Goal: Information Seeking & Learning: Learn about a topic

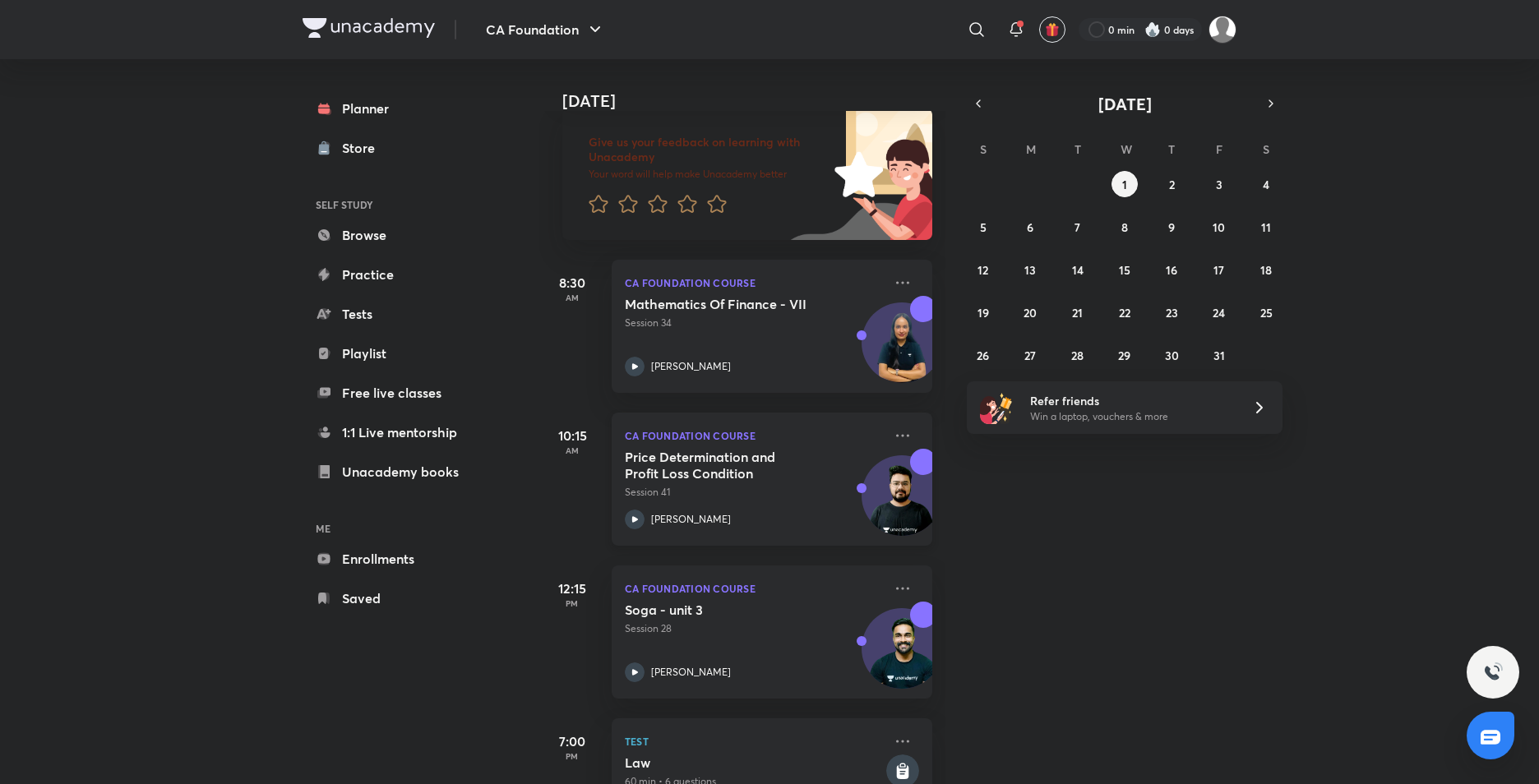
scroll to position [147, 0]
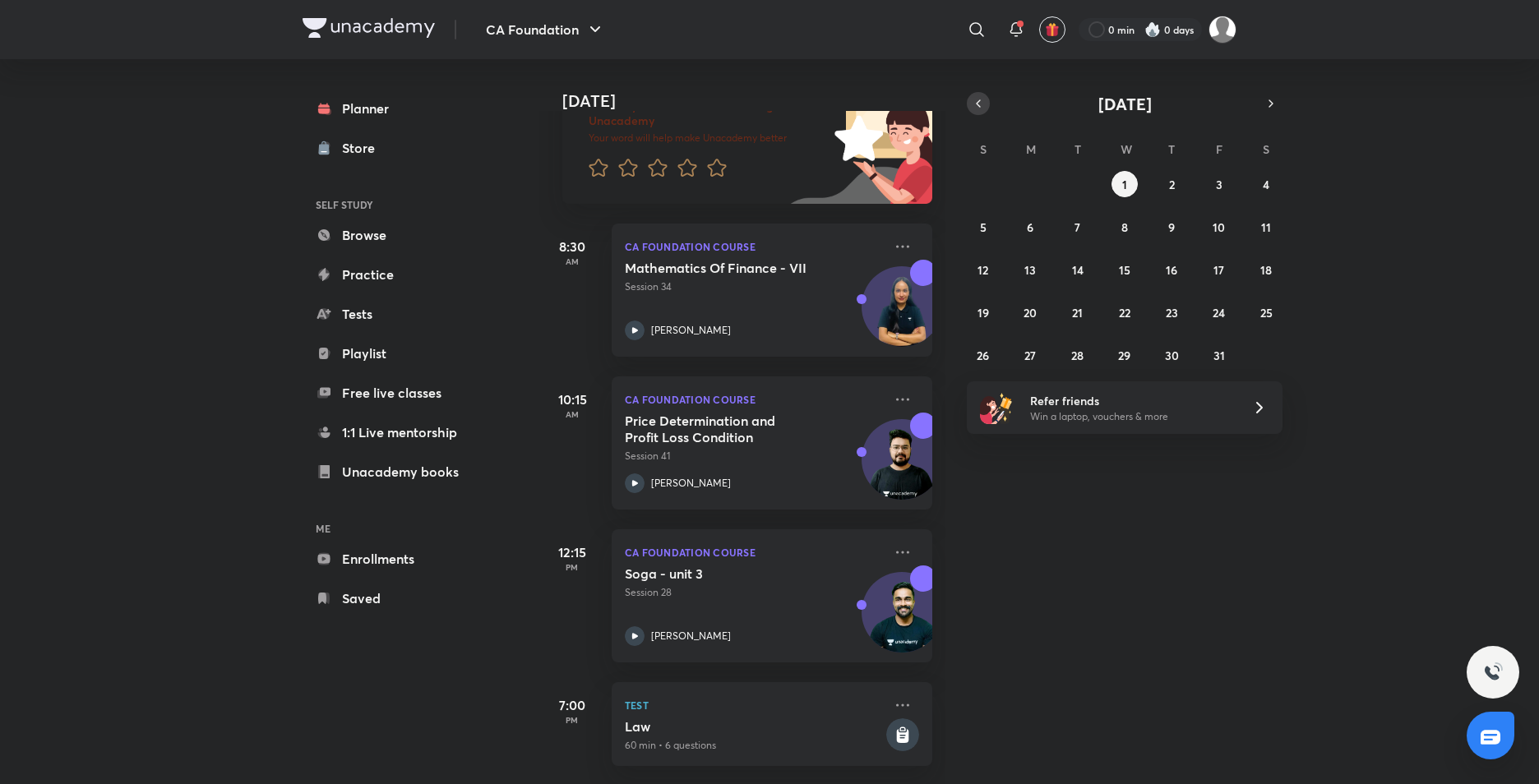
click at [982, 98] on icon "button" at bounding box center [978, 104] width 14 height 14
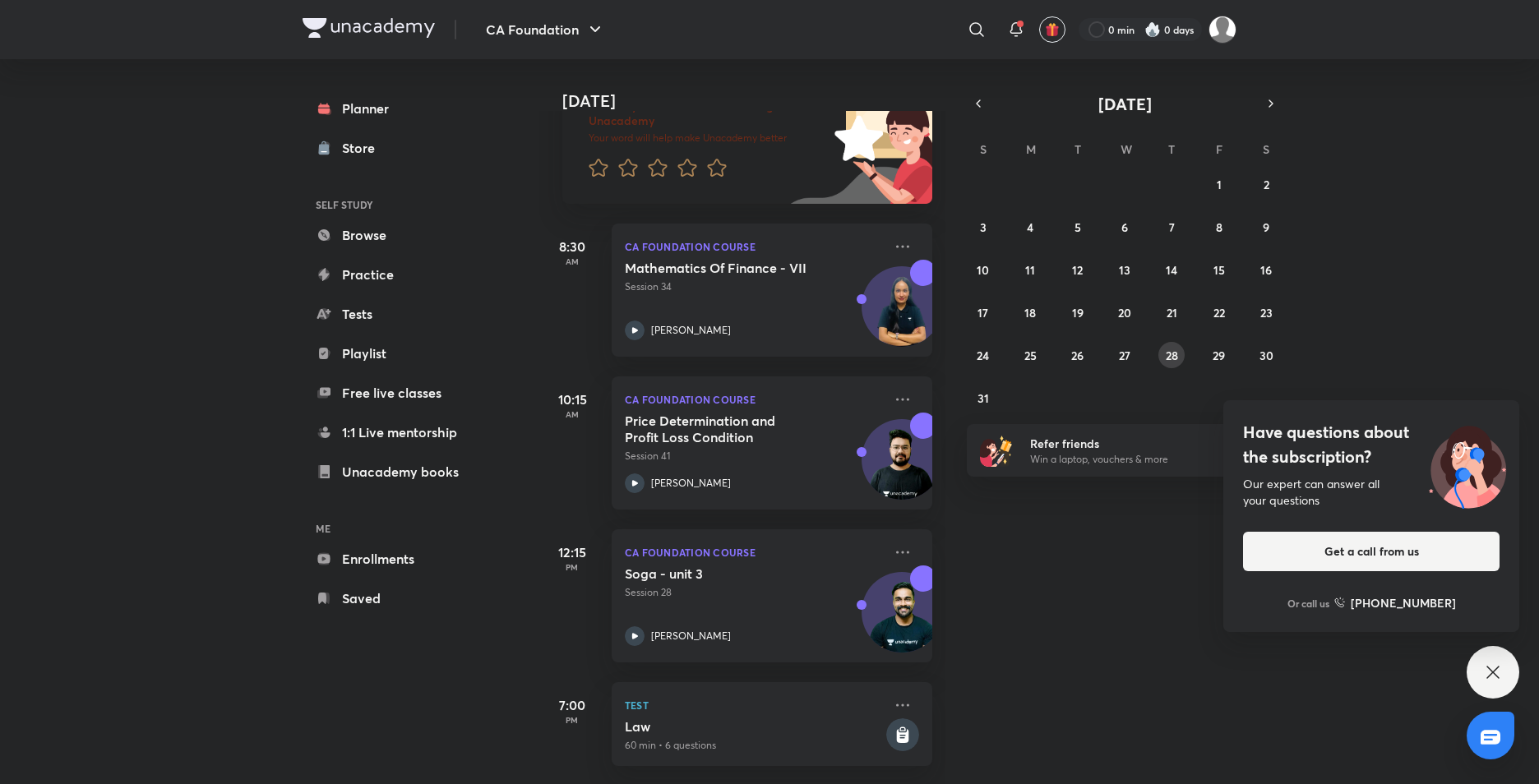
click at [1175, 360] on abbr "28" at bounding box center [1172, 355] width 13 height 15
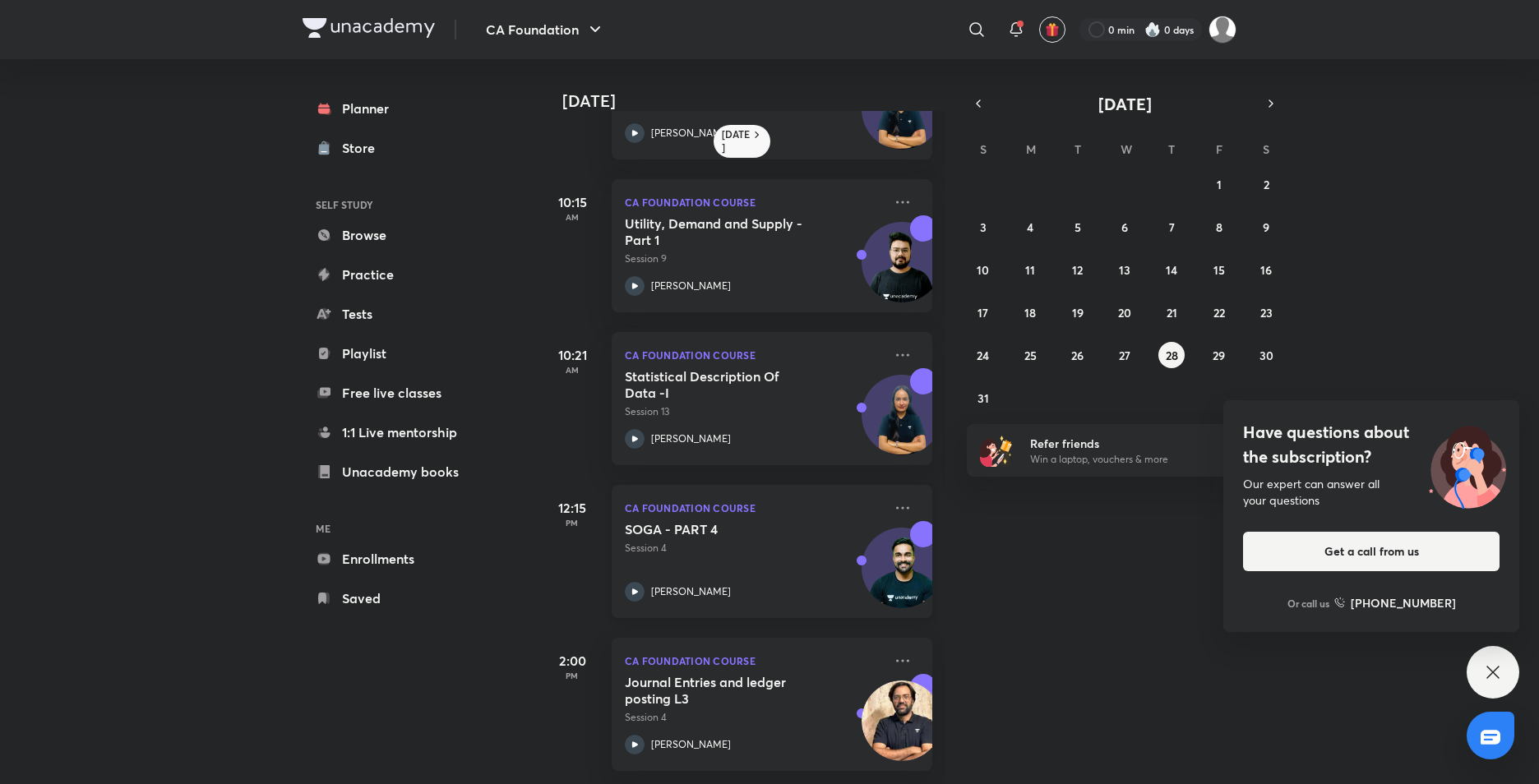
scroll to position [424, 0]
click at [1507, 668] on div "Have questions about the subscription? Our expert can answer all your questions…" at bounding box center [1493, 672] width 52 height 52
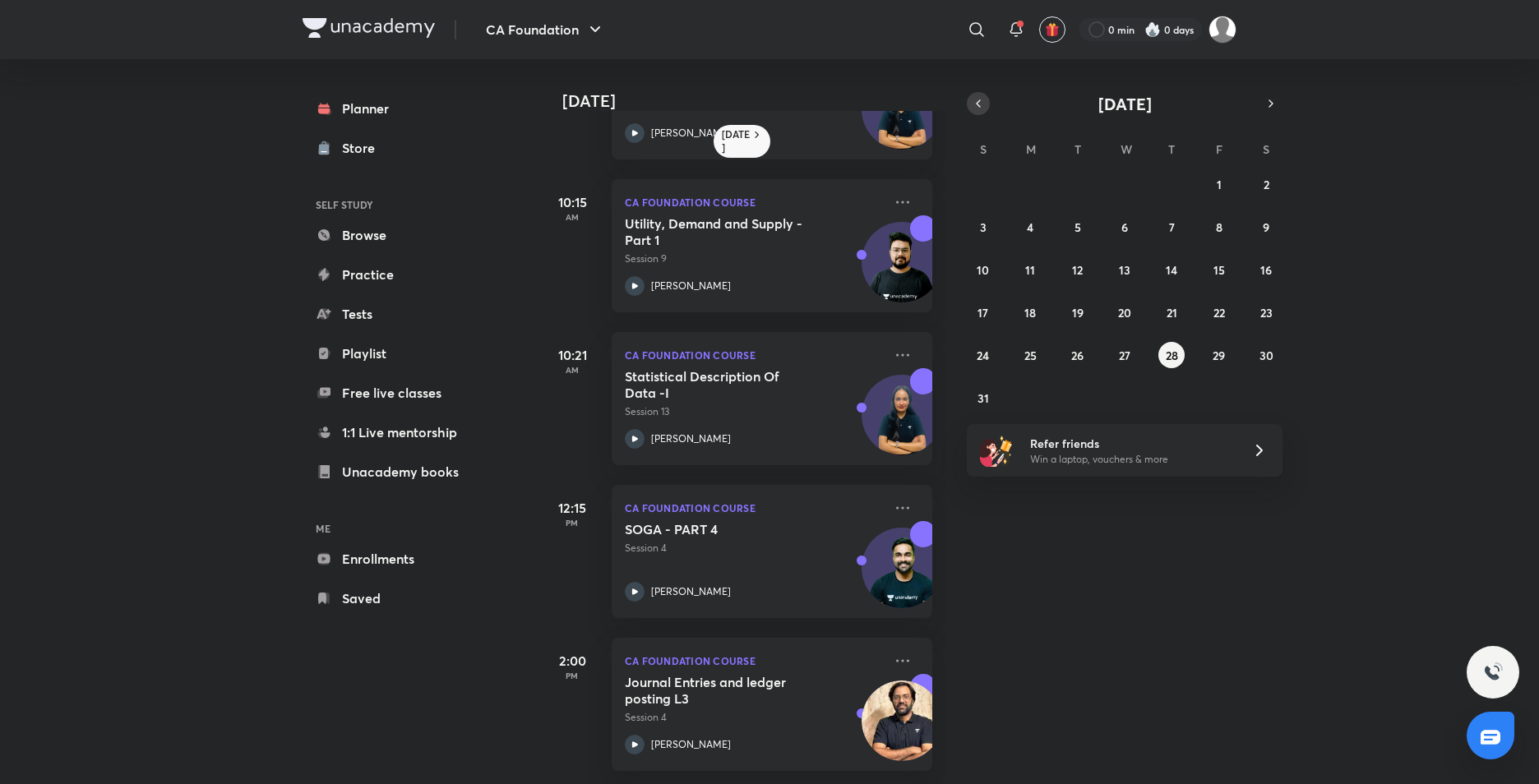
click at [985, 106] on icon "button" at bounding box center [978, 104] width 14 height 14
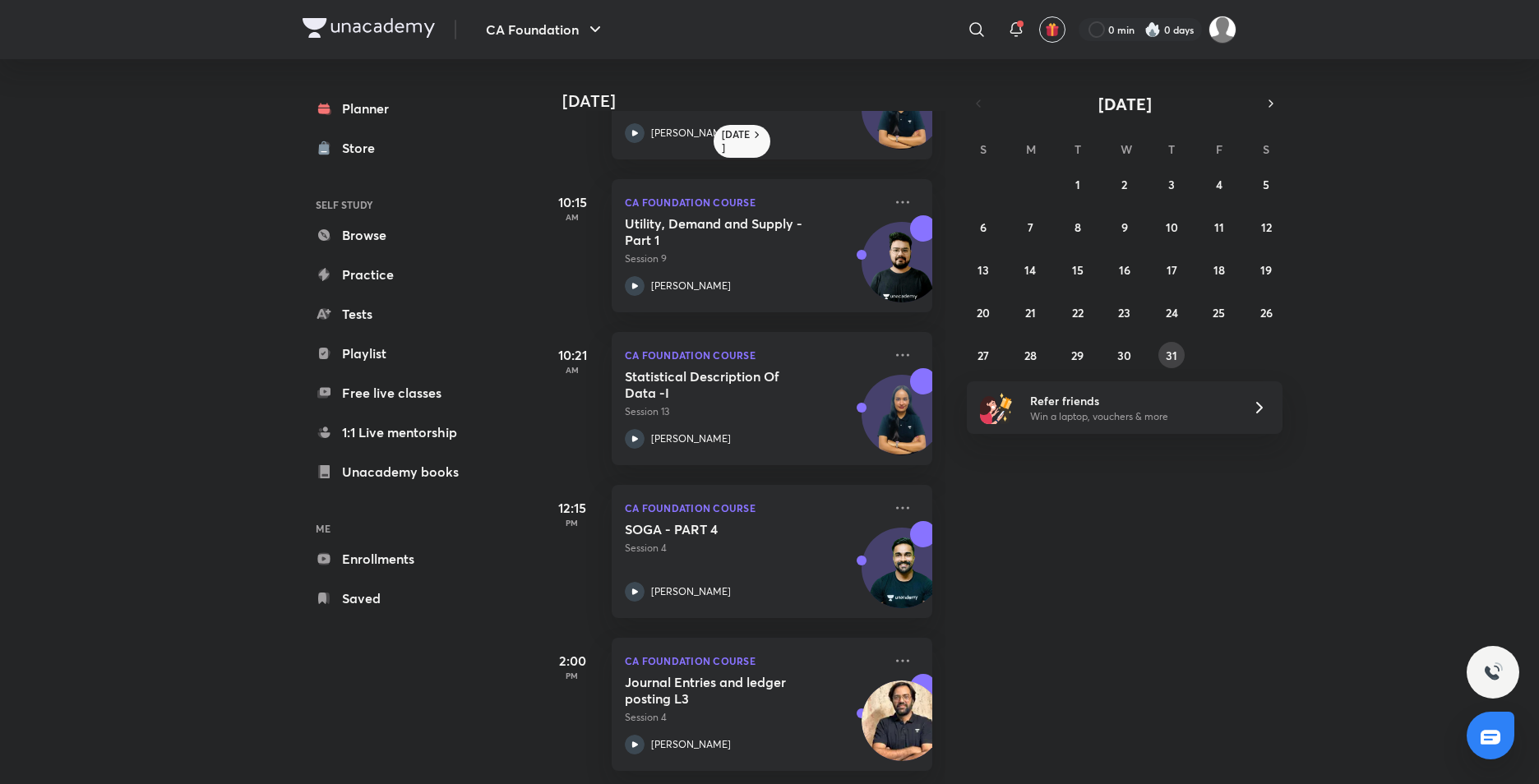
click at [1168, 353] on abbr "31" at bounding box center [1171, 355] width 12 height 15
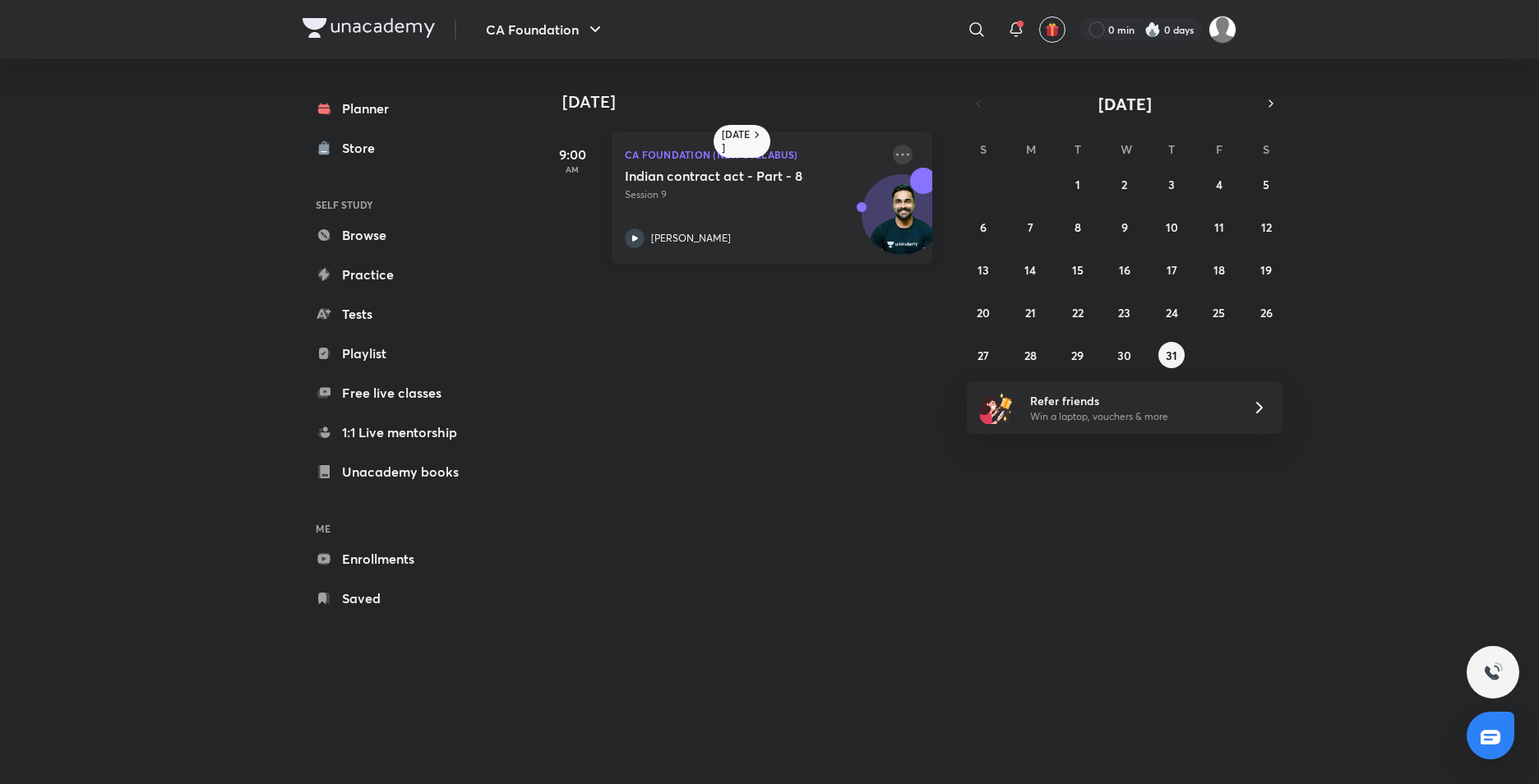
click at [893, 153] on icon at bounding box center [902, 155] width 20 height 20
click at [791, 377] on div "Today 31 July 9:00 AM CA Foundation (New Syllabus) Indian contract act - Part -…" at bounding box center [887, 406] width 697 height 692
click at [1266, 108] on icon "button" at bounding box center [1271, 104] width 14 height 14
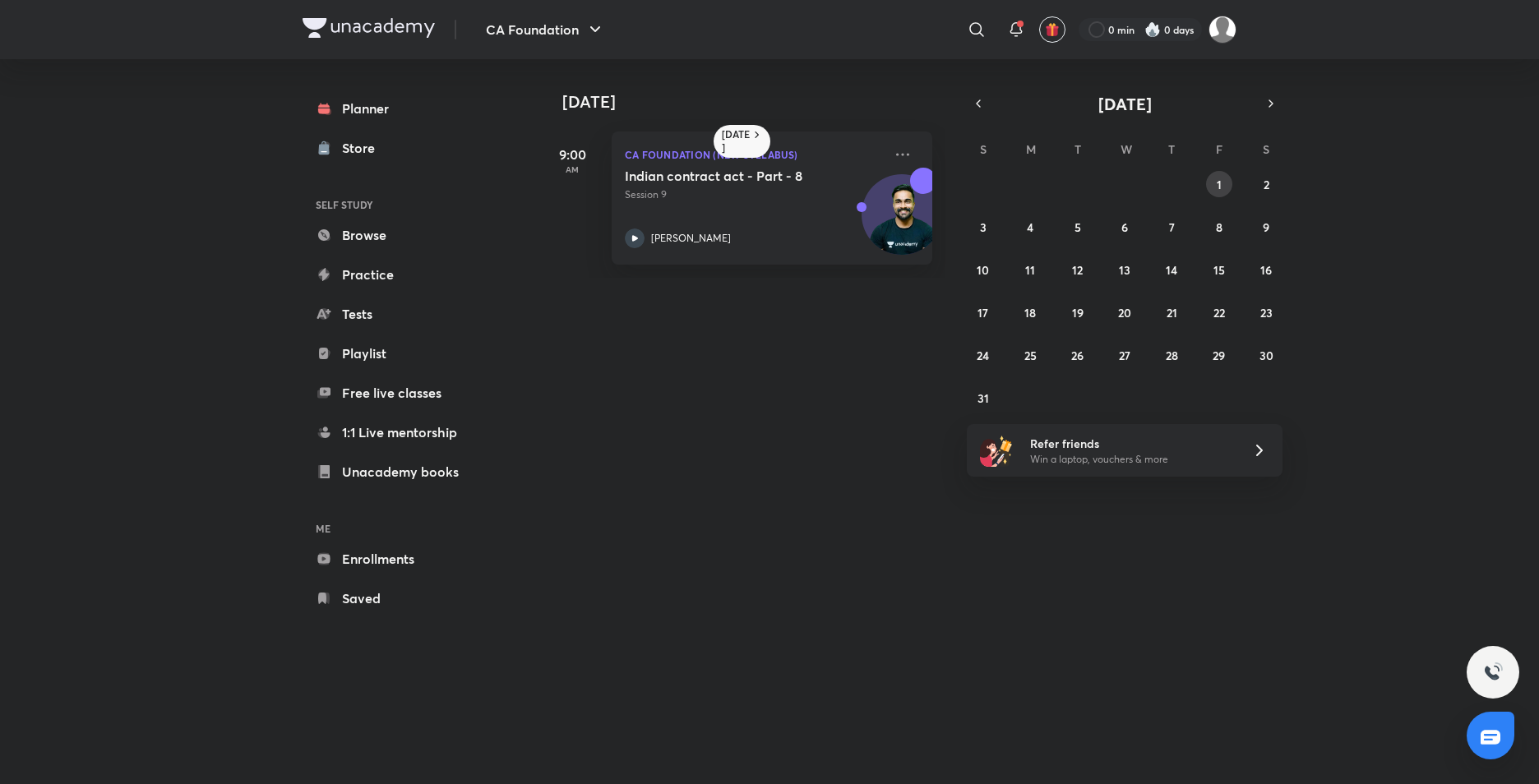
drag, startPoint x: 1221, startPoint y: 191, endPoint x: 1213, endPoint y: 193, distance: 8.2
click at [1217, 192] on button "1" at bounding box center [1219, 184] width 26 height 26
click at [1216, 349] on abbr "29" at bounding box center [1219, 355] width 13 height 15
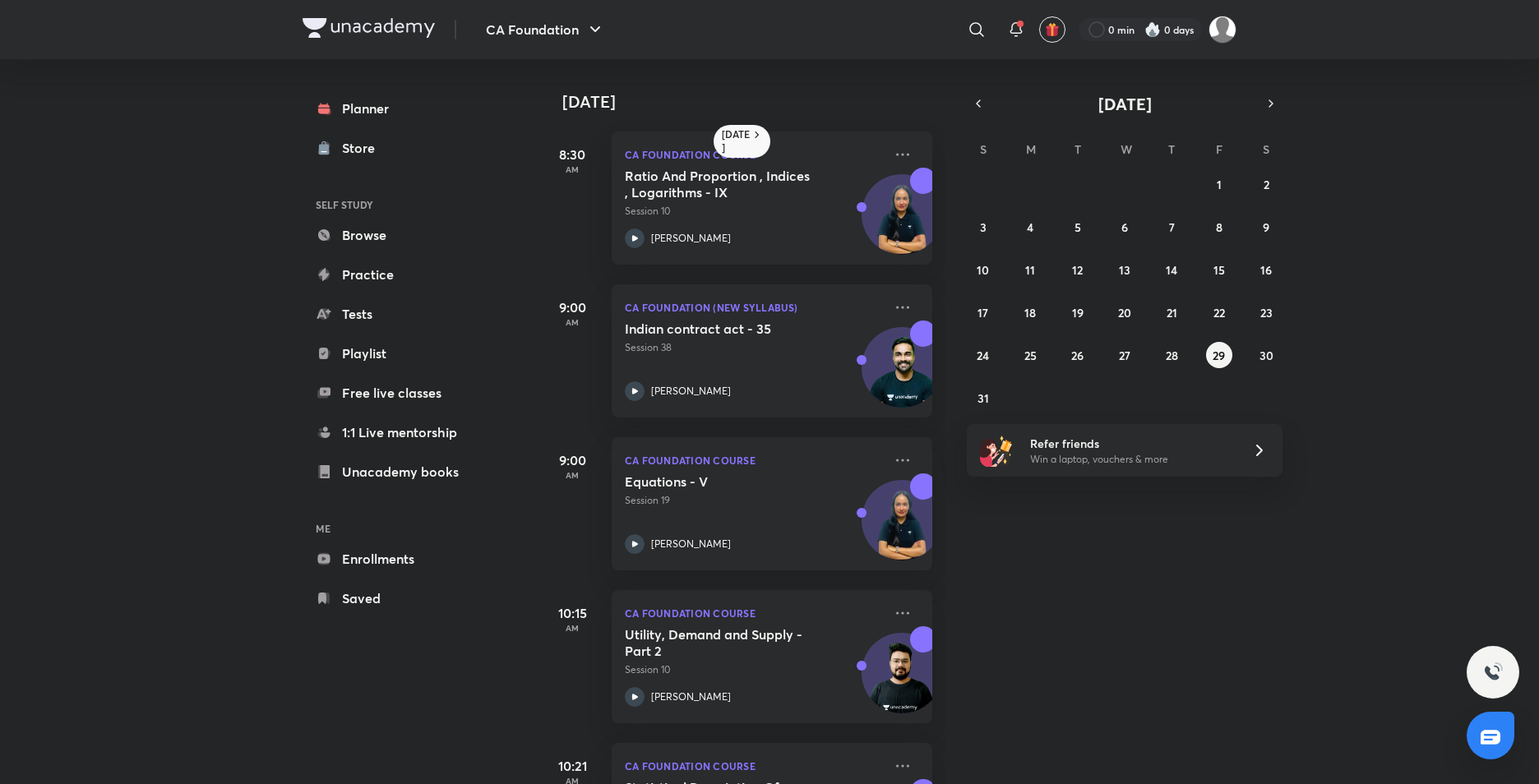
click at [1145, 354] on div "27 28 29 30 31 1 2 3 4 5 6 7 8 9 10 11 12 13 14 15 16 17 18 19 20 21 22 23 24 2…" at bounding box center [1125, 291] width 316 height 240
click at [1070, 313] on button "19" at bounding box center [1077, 312] width 26 height 26
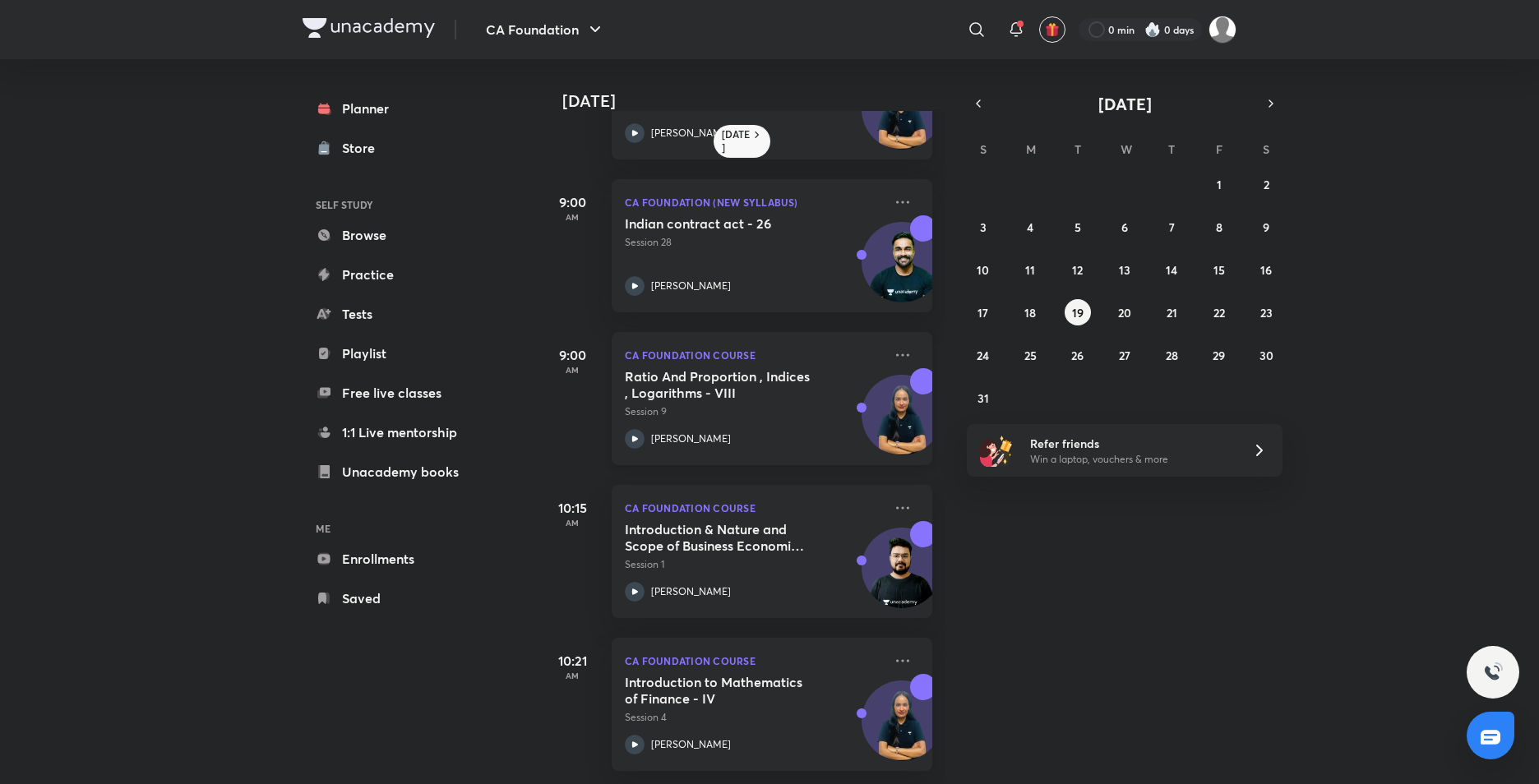
scroll to position [117, 0]
click at [1118, 311] on abbr "20" at bounding box center [1124, 312] width 14 height 15
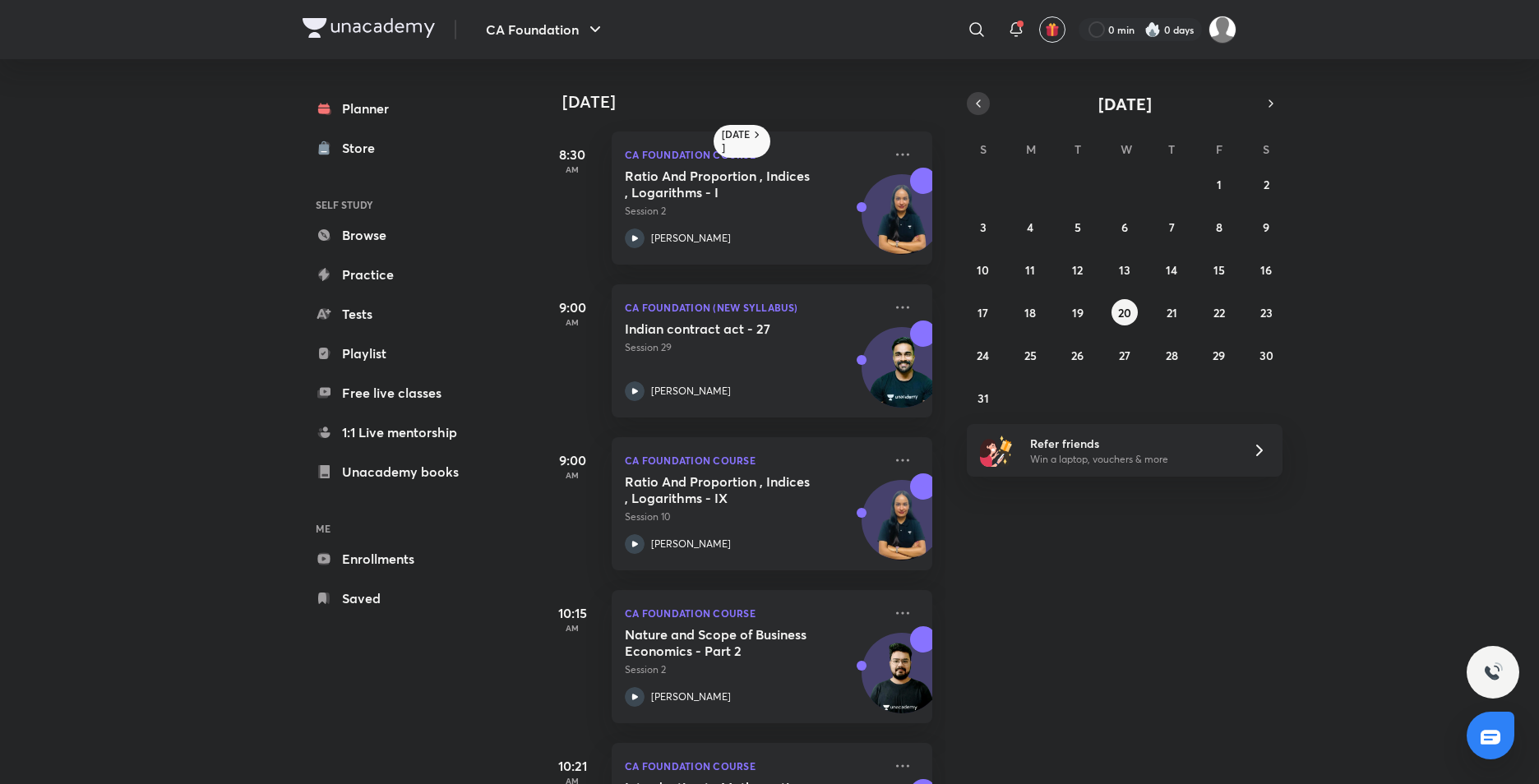
click at [979, 99] on icon "button" at bounding box center [978, 104] width 14 height 14
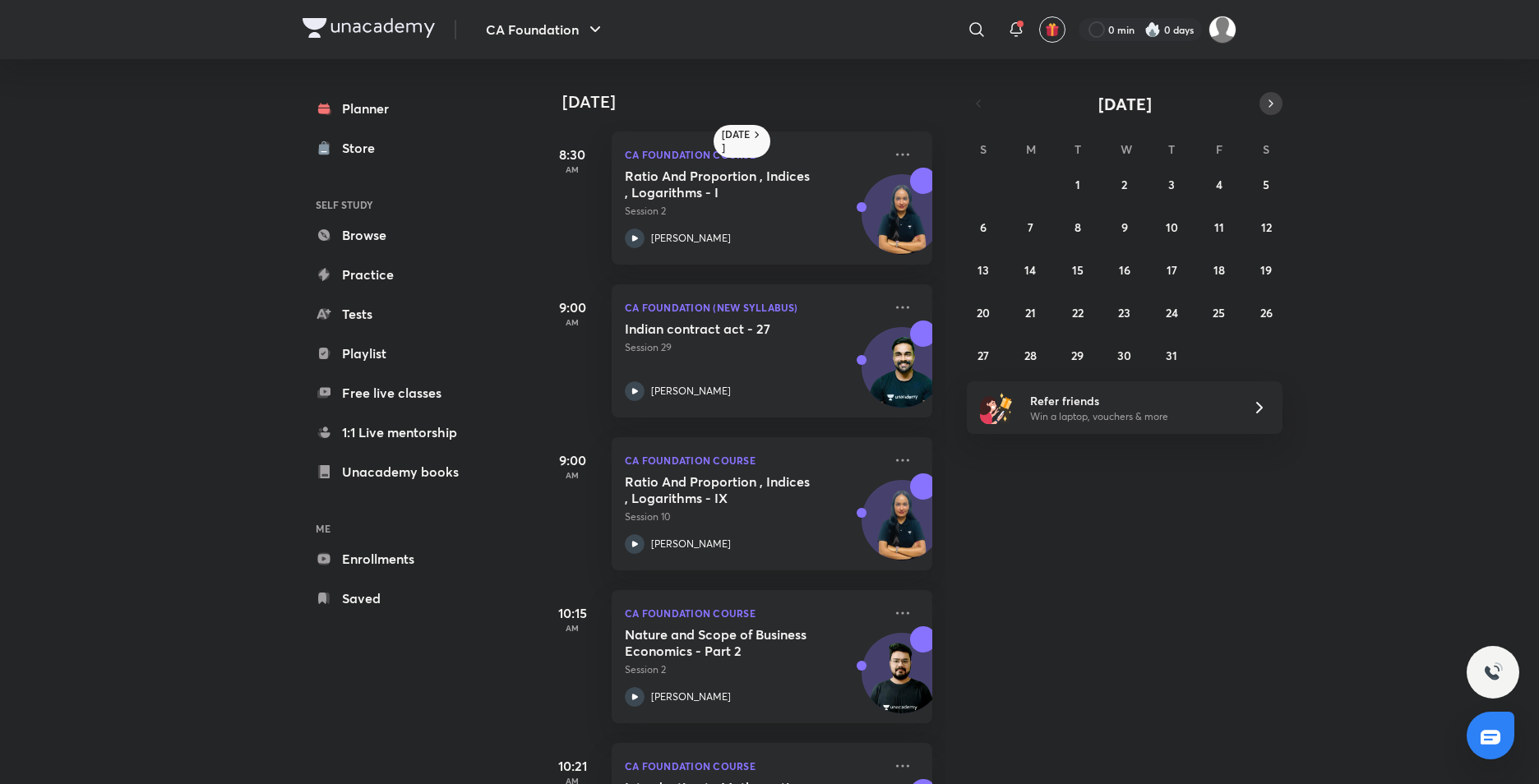
click at [1262, 107] on button "button" at bounding box center [1271, 104] width 23 height 23
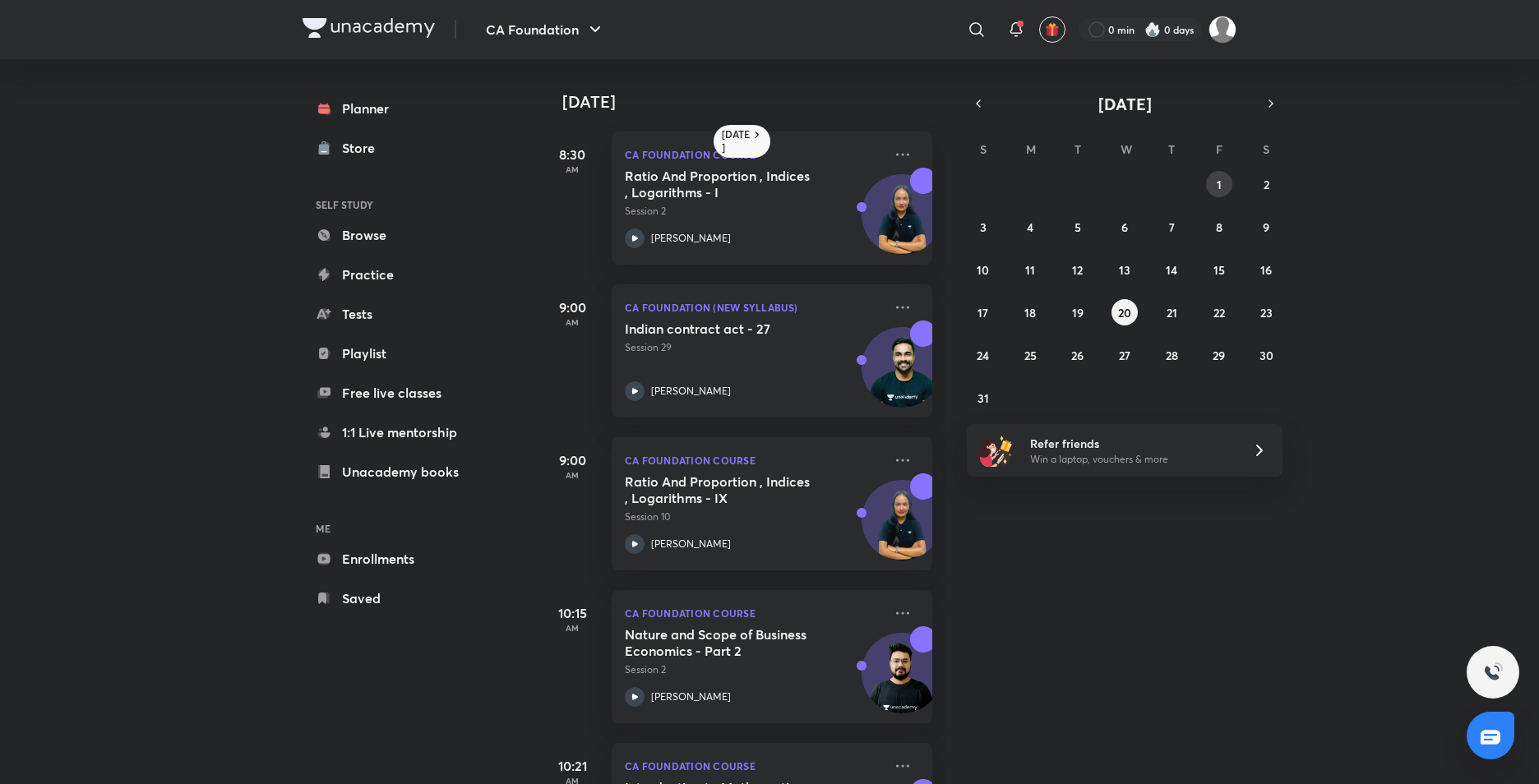
click at [1210, 177] on button "1" at bounding box center [1219, 184] width 26 height 26
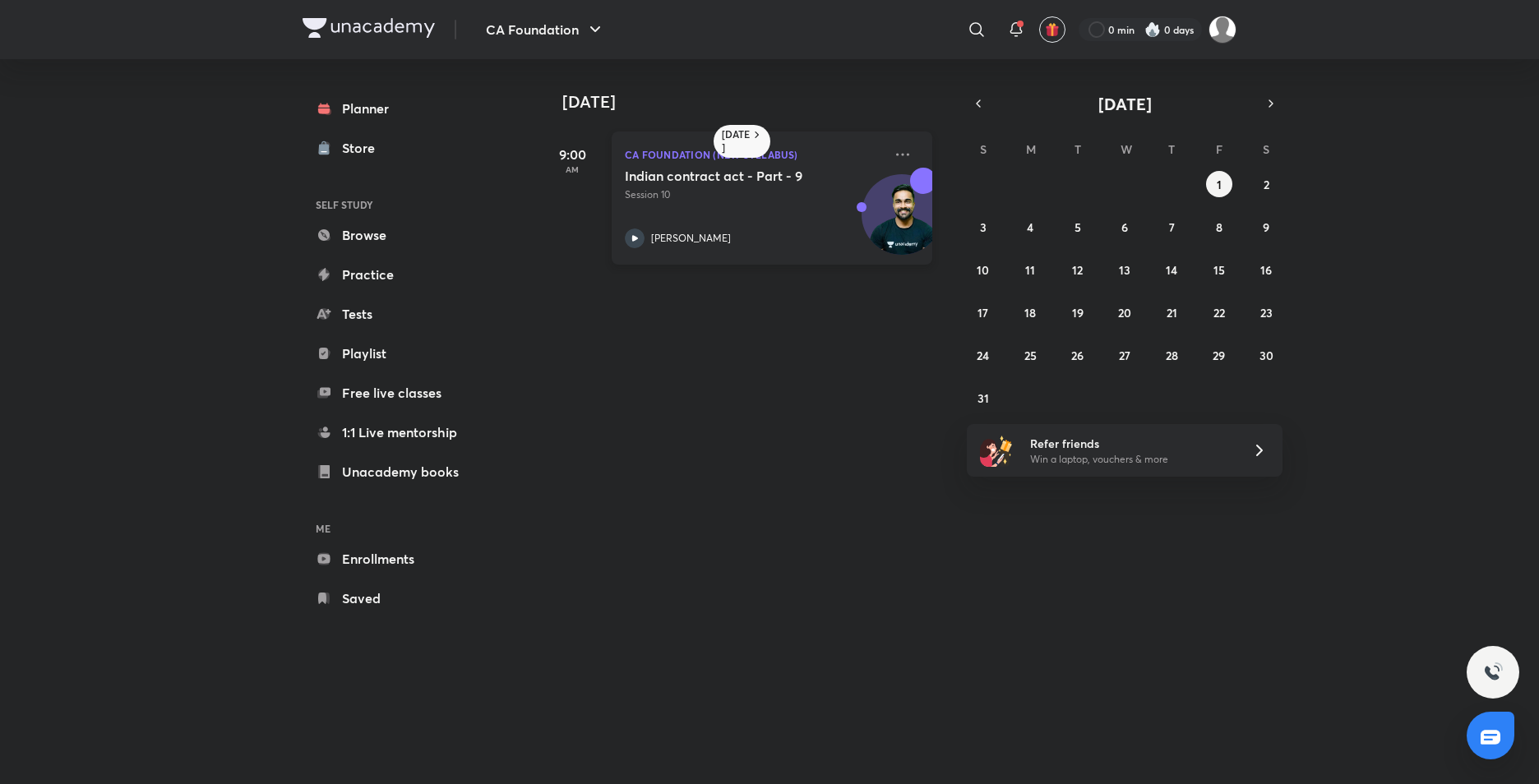
click at [629, 241] on icon at bounding box center [635, 239] width 20 height 20
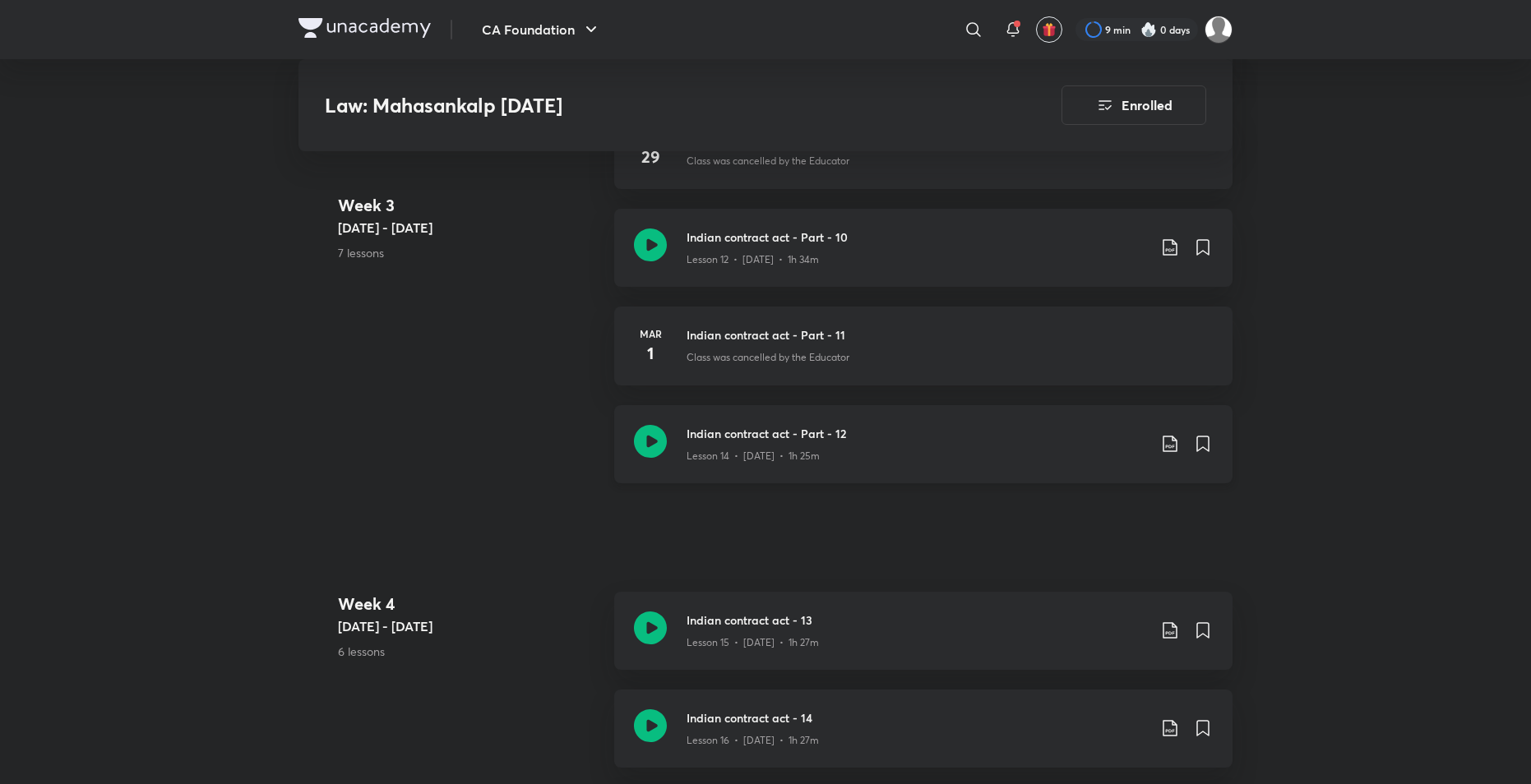
scroll to position [2055, 0]
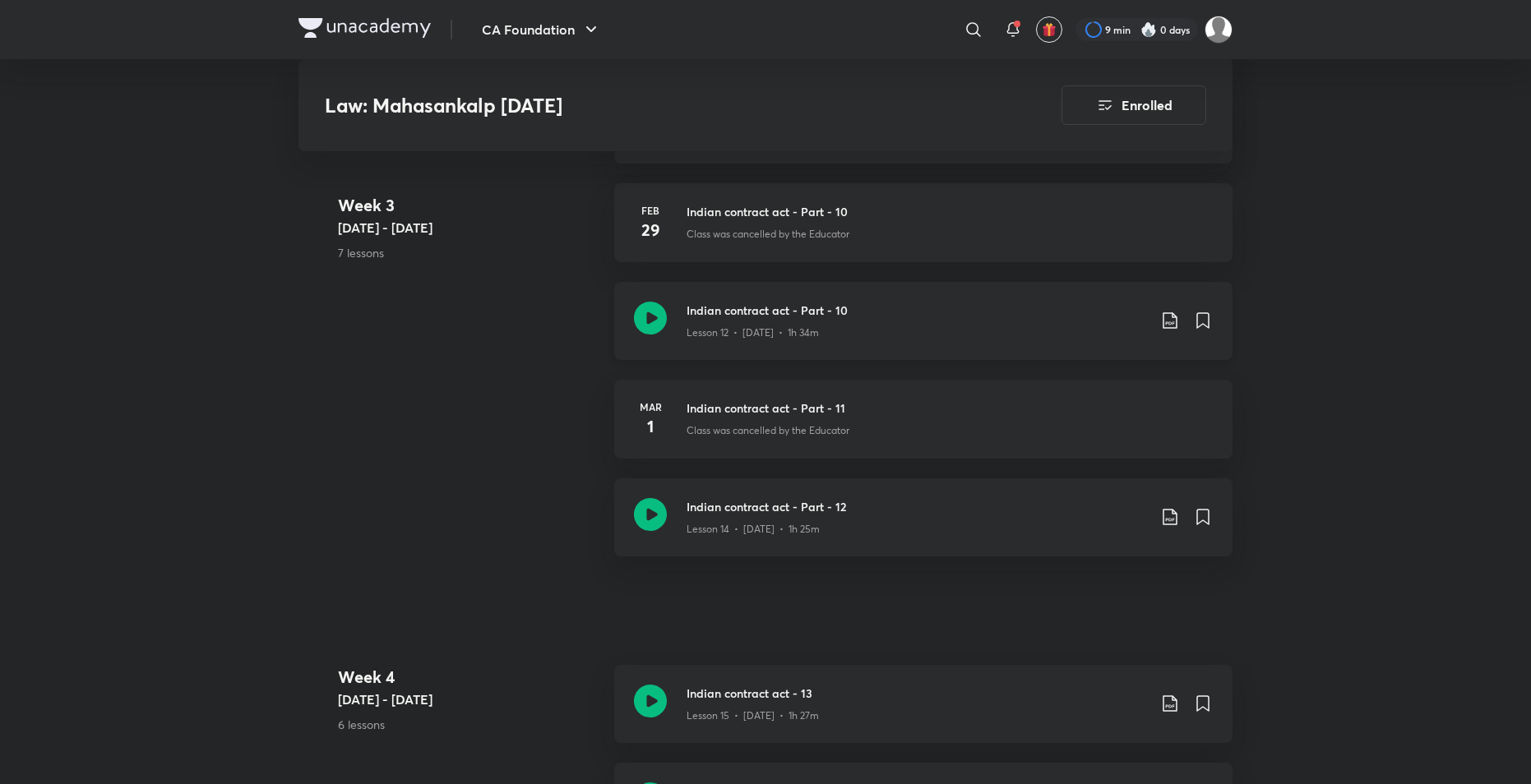
click at [659, 324] on icon at bounding box center [650, 318] width 32 height 32
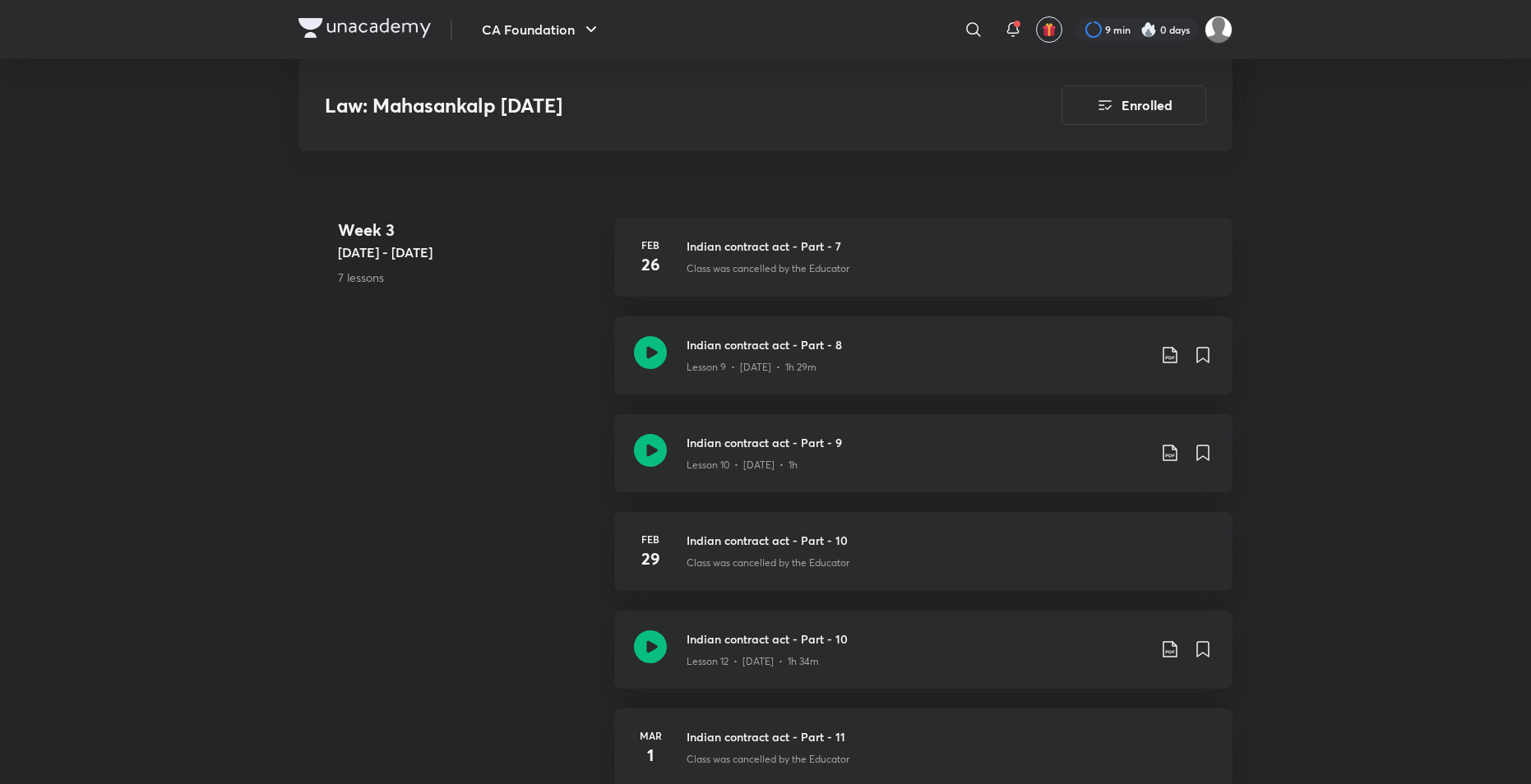
scroll to position [1891, 0]
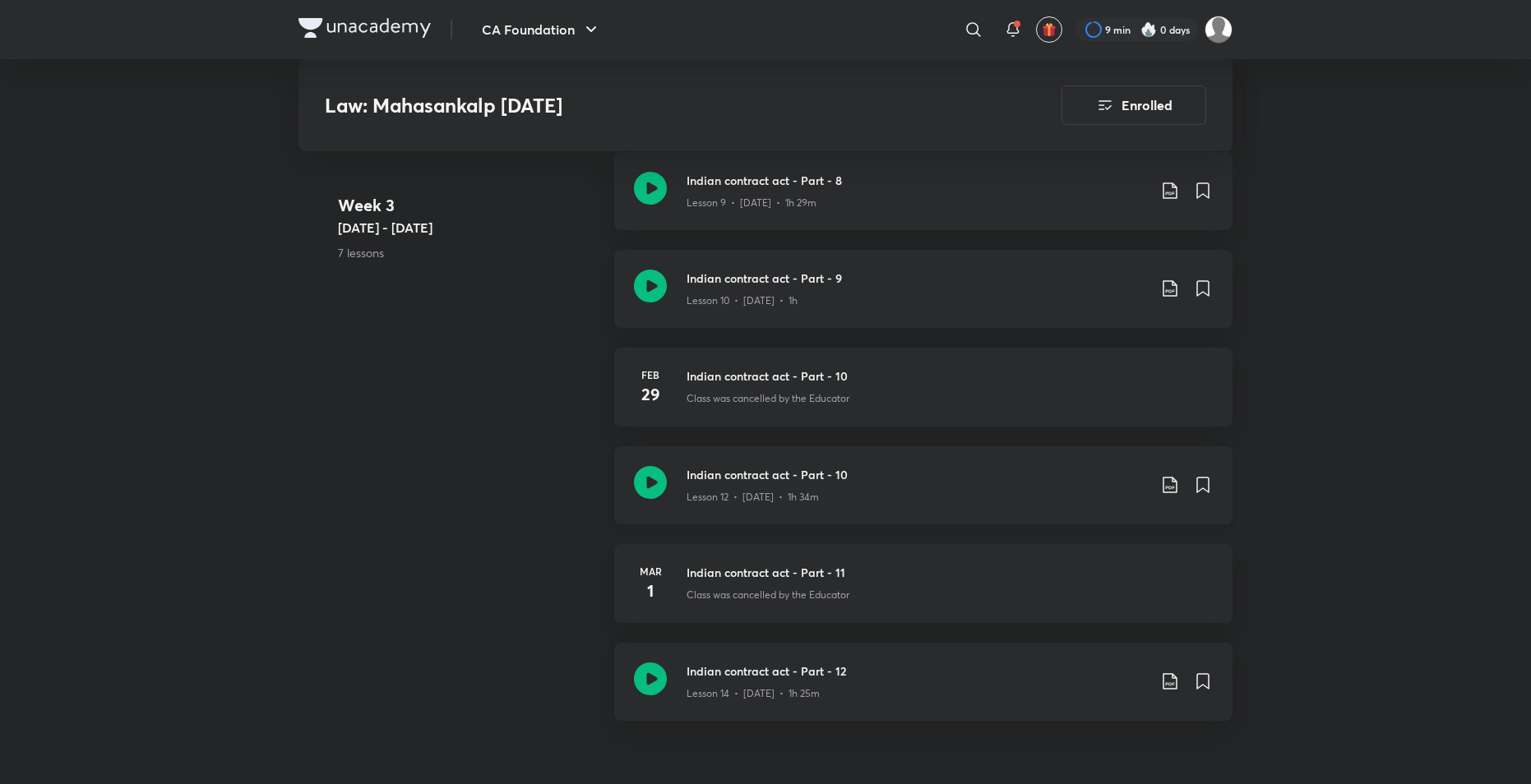
click at [720, 477] on h3 "Indian contract act - Part - 10" at bounding box center [917, 474] width 461 height 17
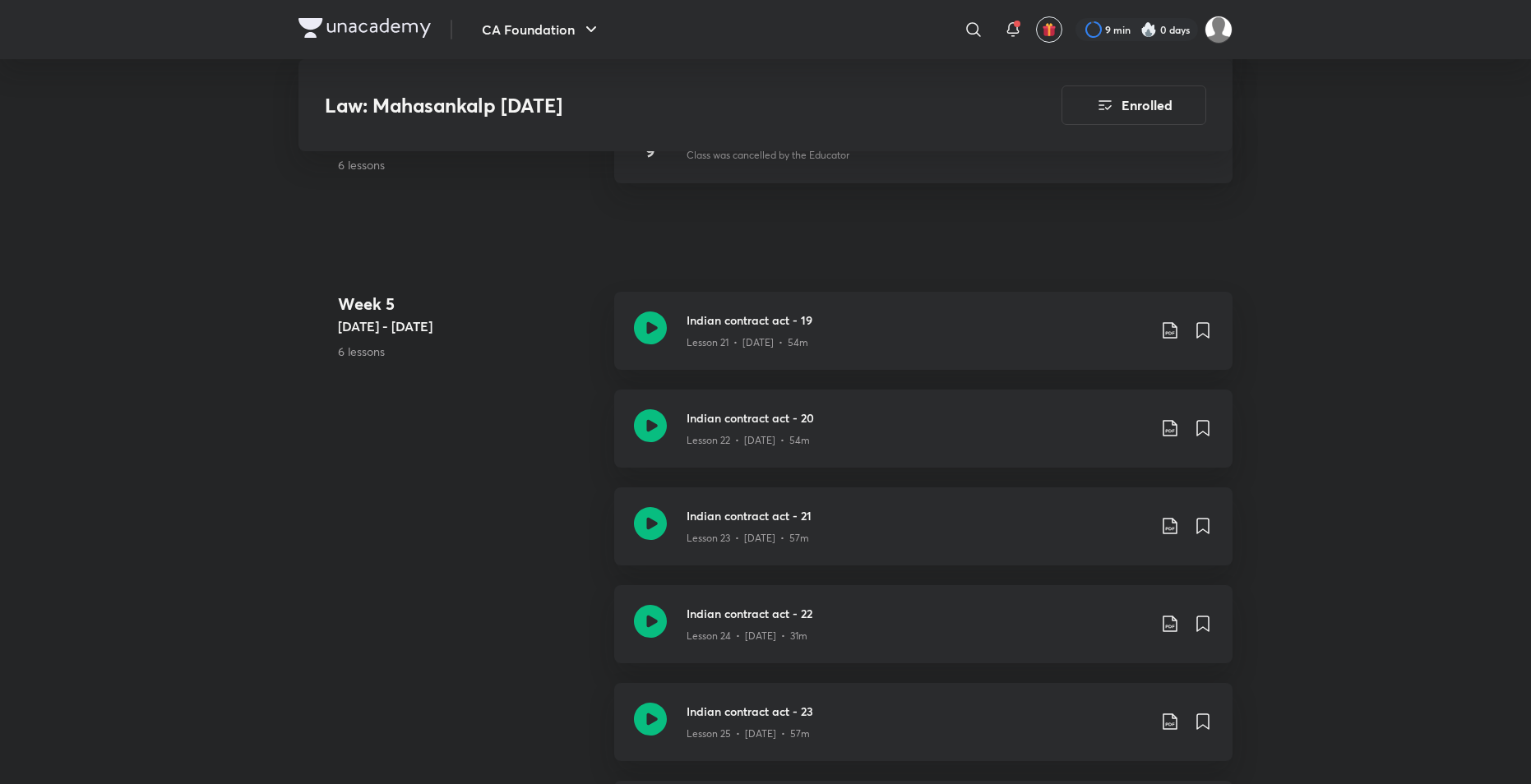
scroll to position [3123, 0]
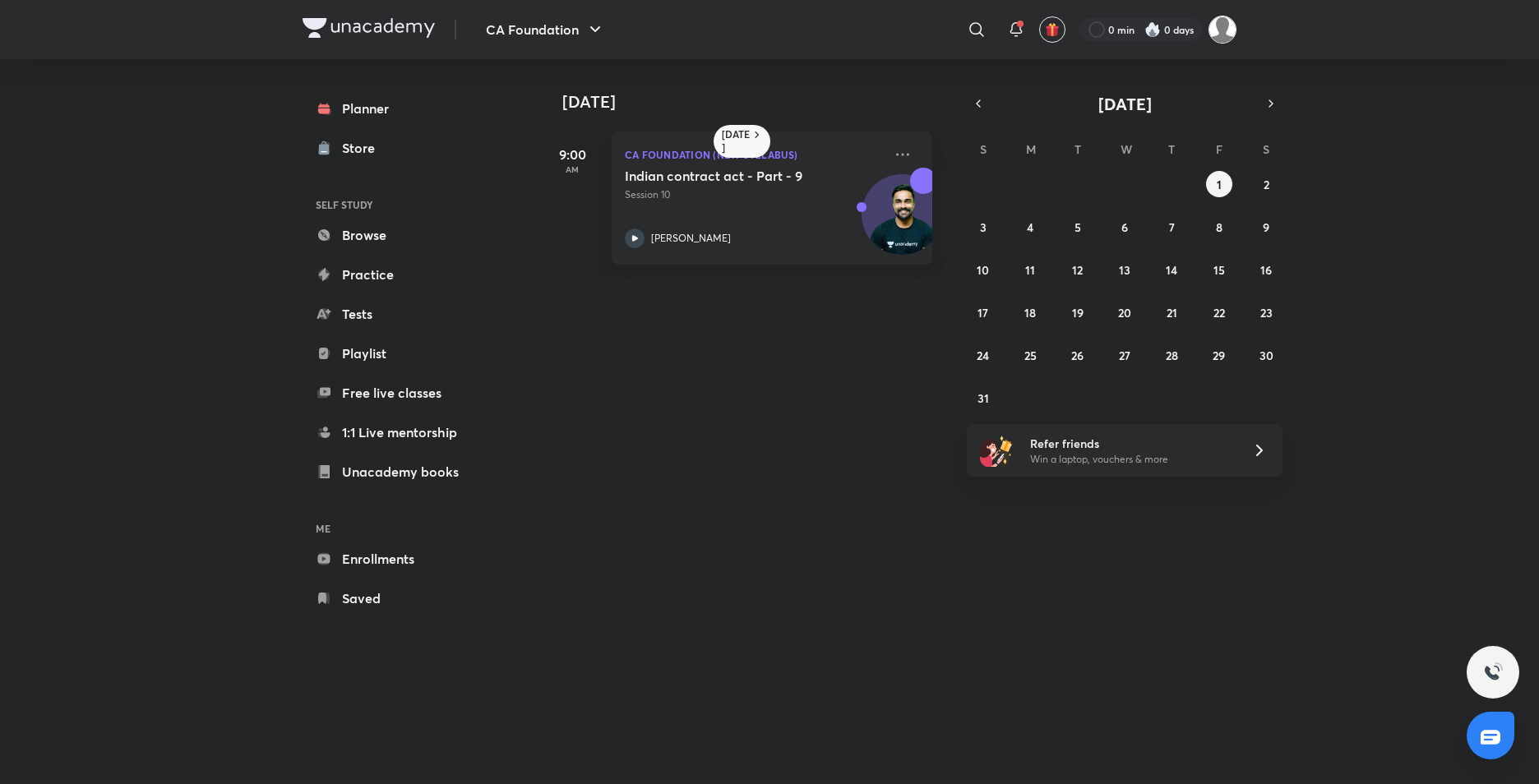
click at [1223, 31] on img at bounding box center [1223, 29] width 28 height 28
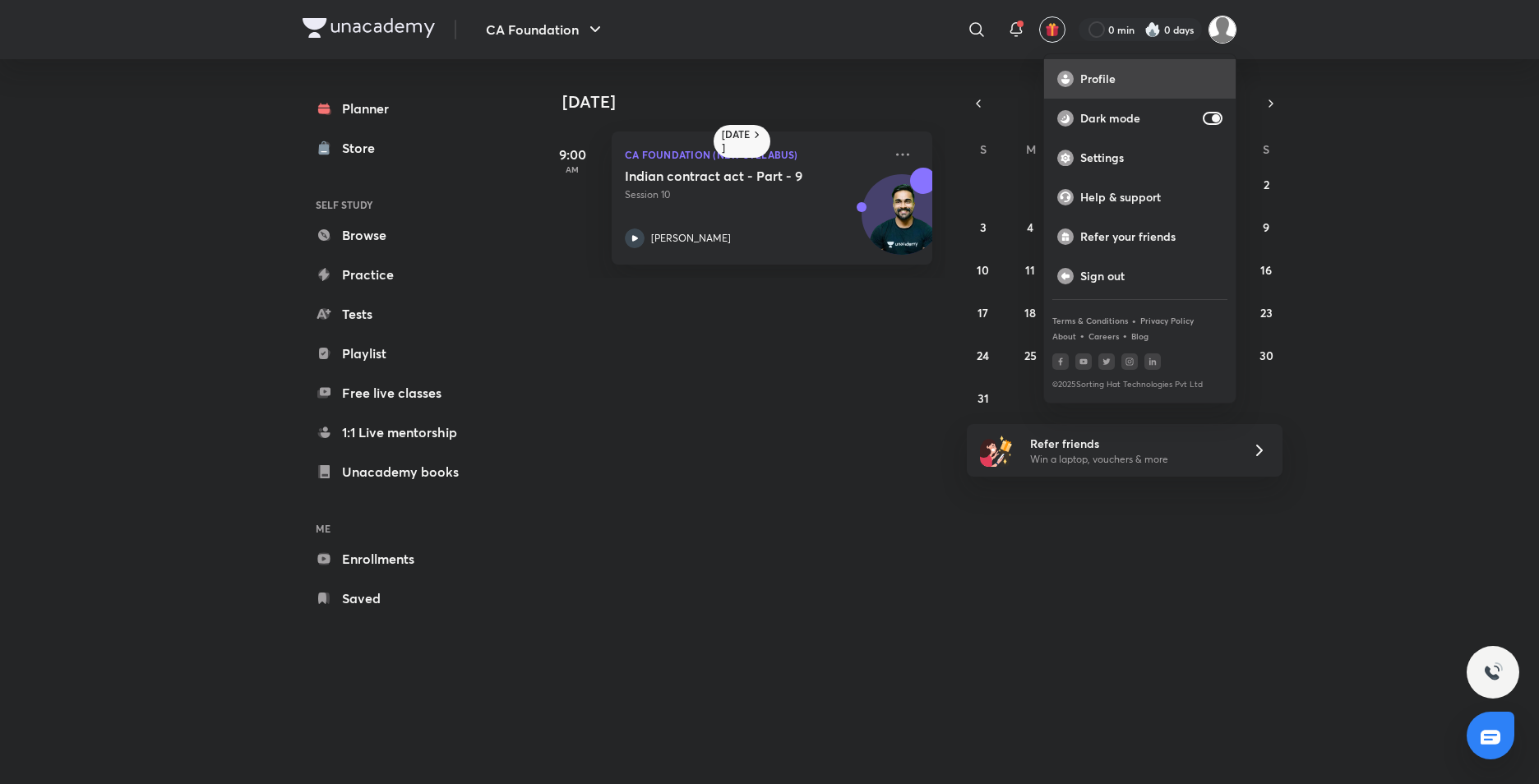
click at [1115, 80] on p "Profile" at bounding box center [1151, 78] width 142 height 14
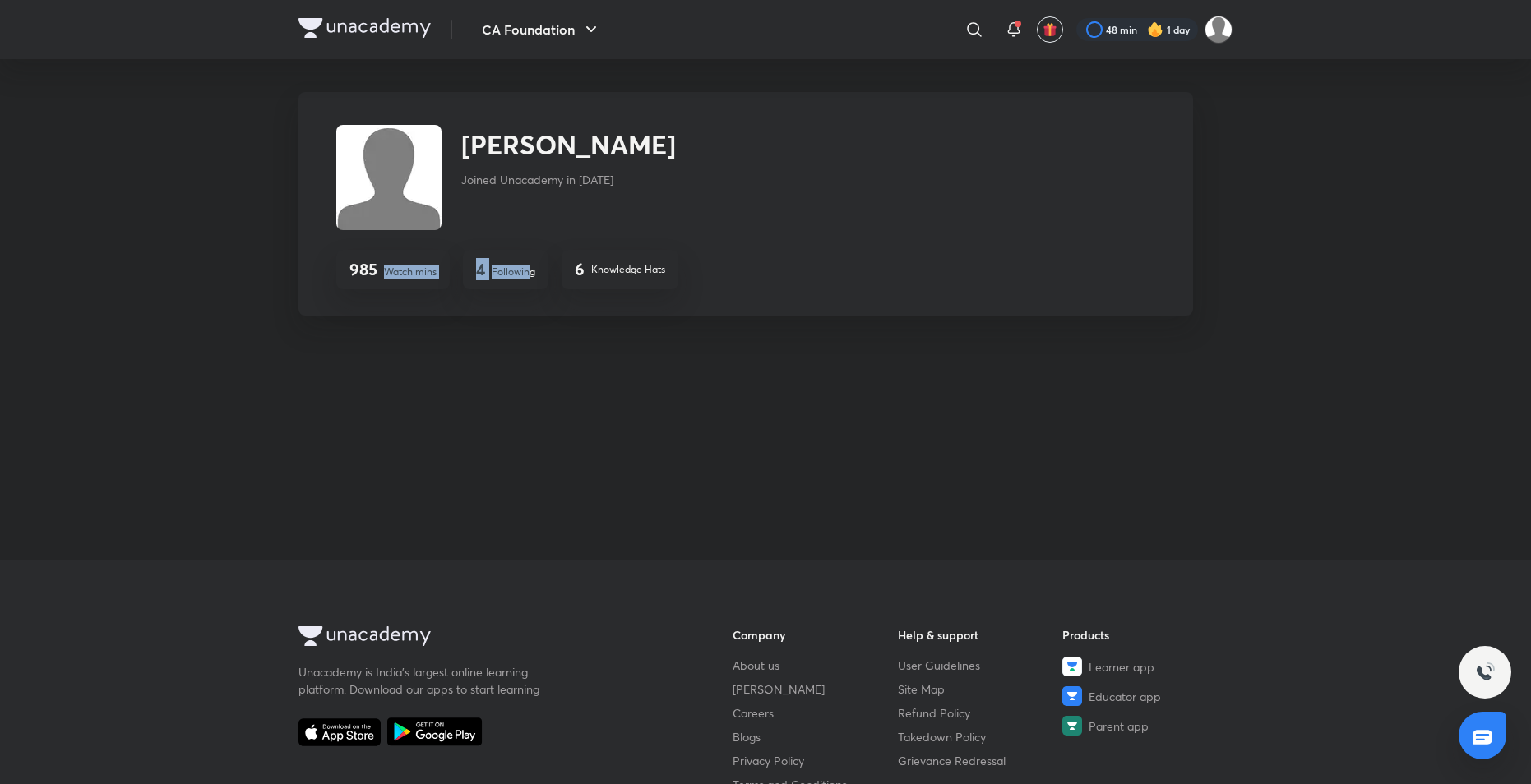
drag, startPoint x: 442, startPoint y: 278, endPoint x: 530, endPoint y: 276, distance: 88.0
click at [530, 276] on div "985 Watch mins 4 Following 6 Knowledge Hats" at bounding box center [765, 269] width 857 height 40
drag, startPoint x: 530, startPoint y: 276, endPoint x: 521, endPoint y: 305, distance: 30.4
click at [521, 305] on div "Vaibhav Singh Joined Unacademy in Dec 2020 985 Watch mins 4 Following 6 Knowled…" at bounding box center [746, 204] width 894 height 223
click at [687, 285] on div "985 Watch mins 4 Following 6 Knowledge Hats" at bounding box center [765, 269] width 857 height 40
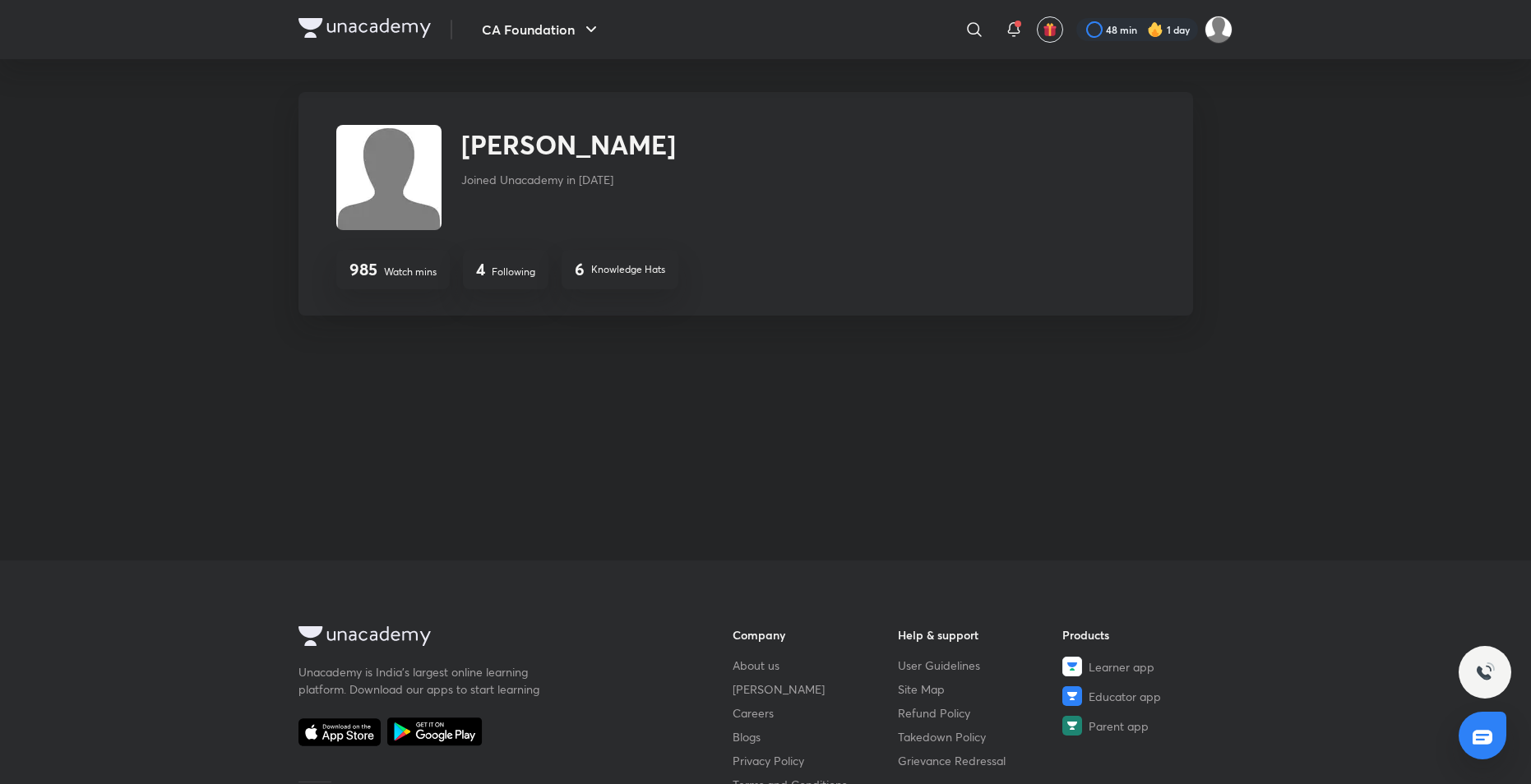
click at [642, 275] on p "Knowledge Hats" at bounding box center [628, 269] width 74 height 14
click at [620, 270] on p "Knowledge Hats" at bounding box center [628, 269] width 74 height 14
drag, startPoint x: 620, startPoint y: 270, endPoint x: 492, endPoint y: 165, distance: 165.6
click at [492, 165] on div "Vaibhav Singh Joined Unacademy in Dec 2020" at bounding box center [569, 178] width 215 height 105
drag, startPoint x: 519, startPoint y: 175, endPoint x: 582, endPoint y: 190, distance: 64.8
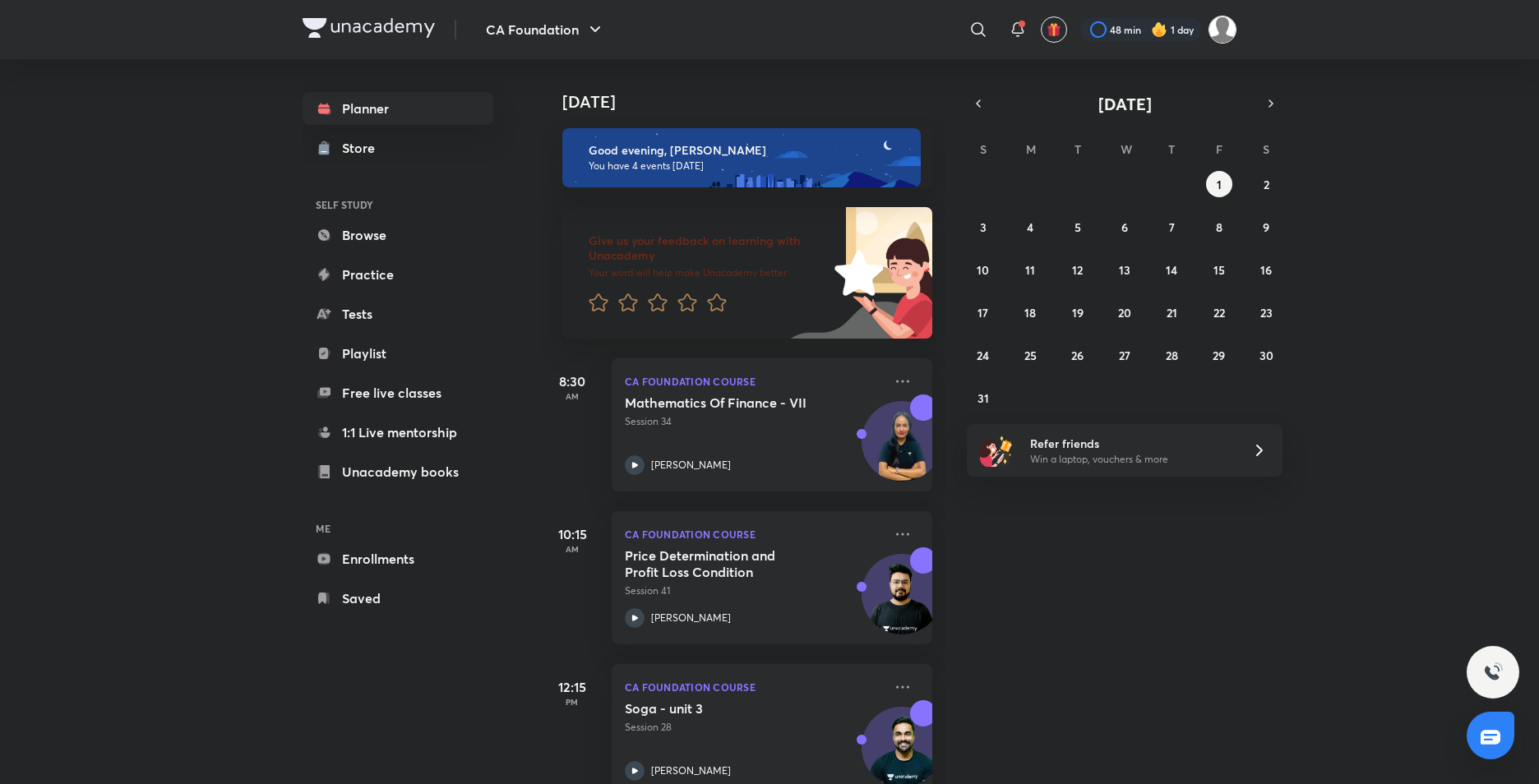
click at [1220, 28] on img at bounding box center [1223, 29] width 28 height 28
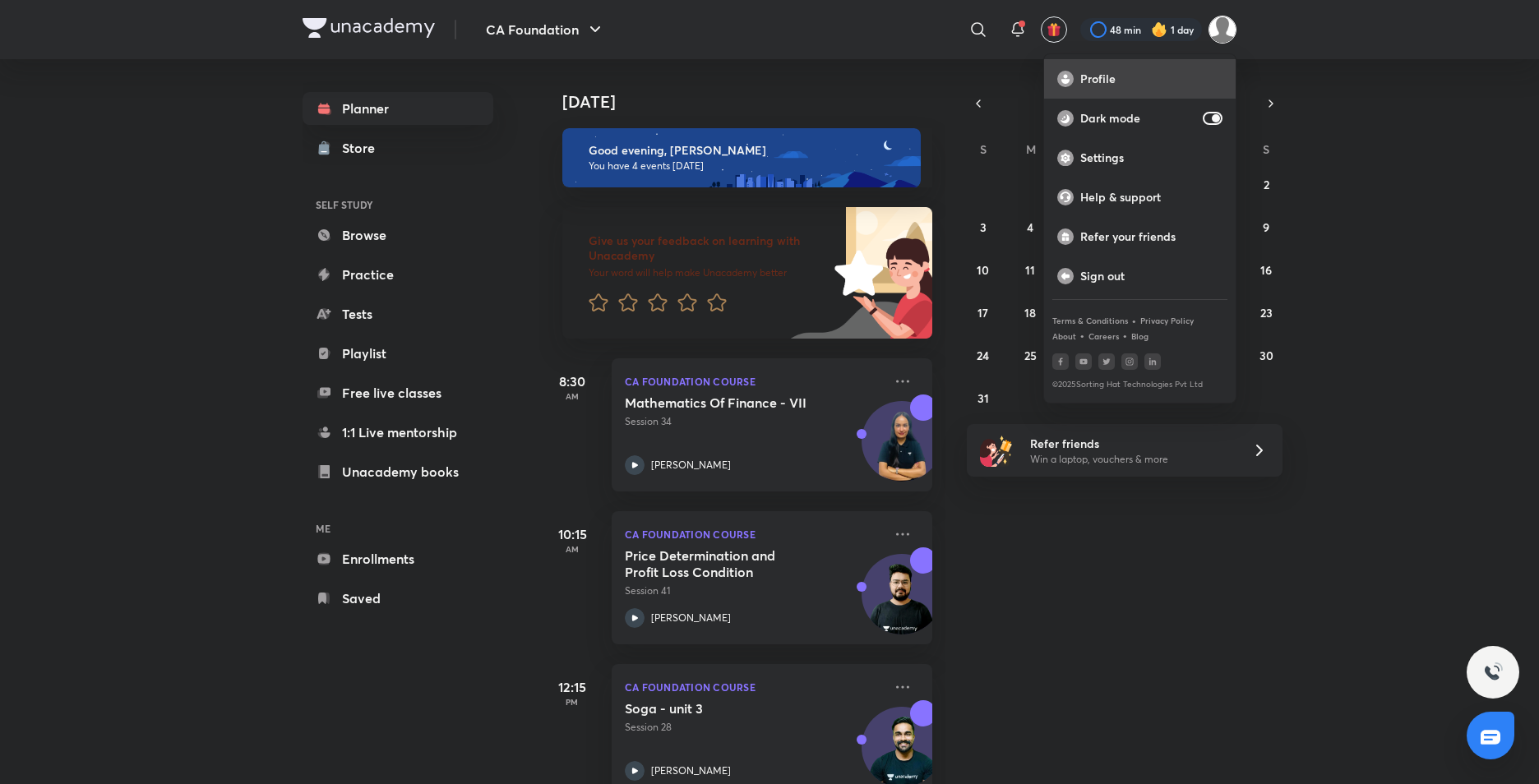
click at [1131, 74] on p "Profile" at bounding box center [1151, 78] width 142 height 14
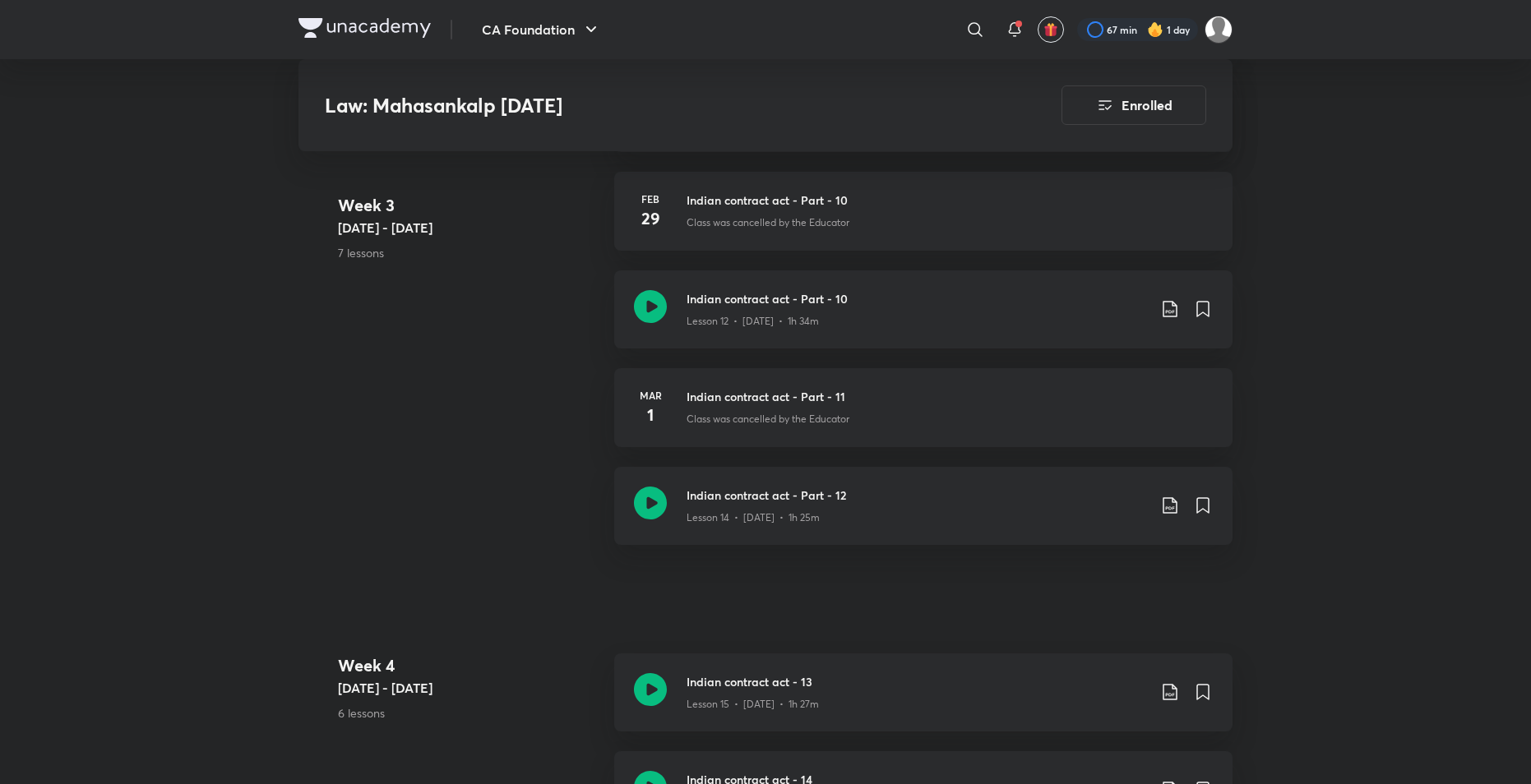
scroll to position [1973, 0]
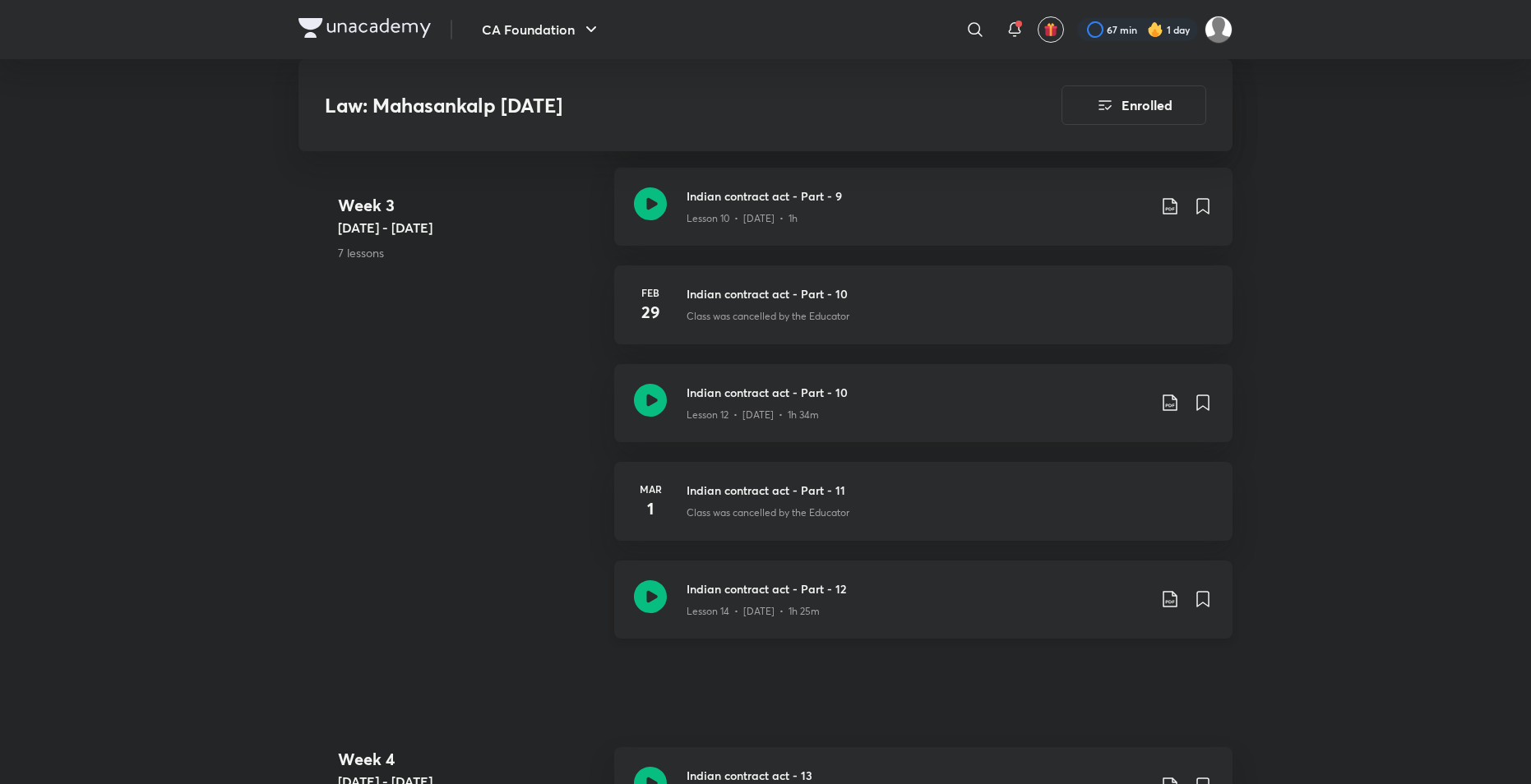
click at [728, 580] on h3 "Indian contract act - Part - 12" at bounding box center [917, 588] width 461 height 17
